Goal: Task Accomplishment & Management: Use online tool/utility

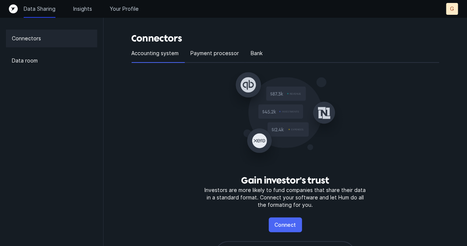
click at [286, 226] on p "Connect" at bounding box center [285, 224] width 21 height 9
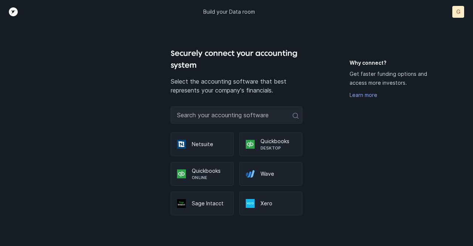
click at [196, 172] on p "Quickbooks" at bounding box center [210, 170] width 36 height 7
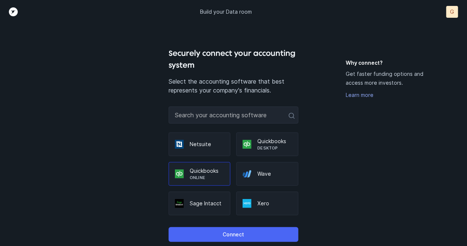
click at [230, 233] on p "Connect" at bounding box center [233, 234] width 21 height 9
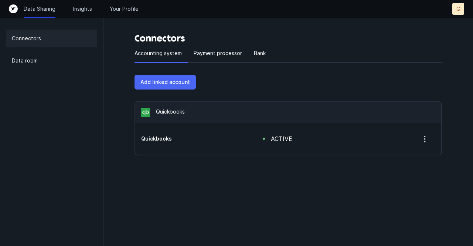
click at [164, 83] on p "Add linked account" at bounding box center [166, 82] width 50 height 9
